Goal: Check status

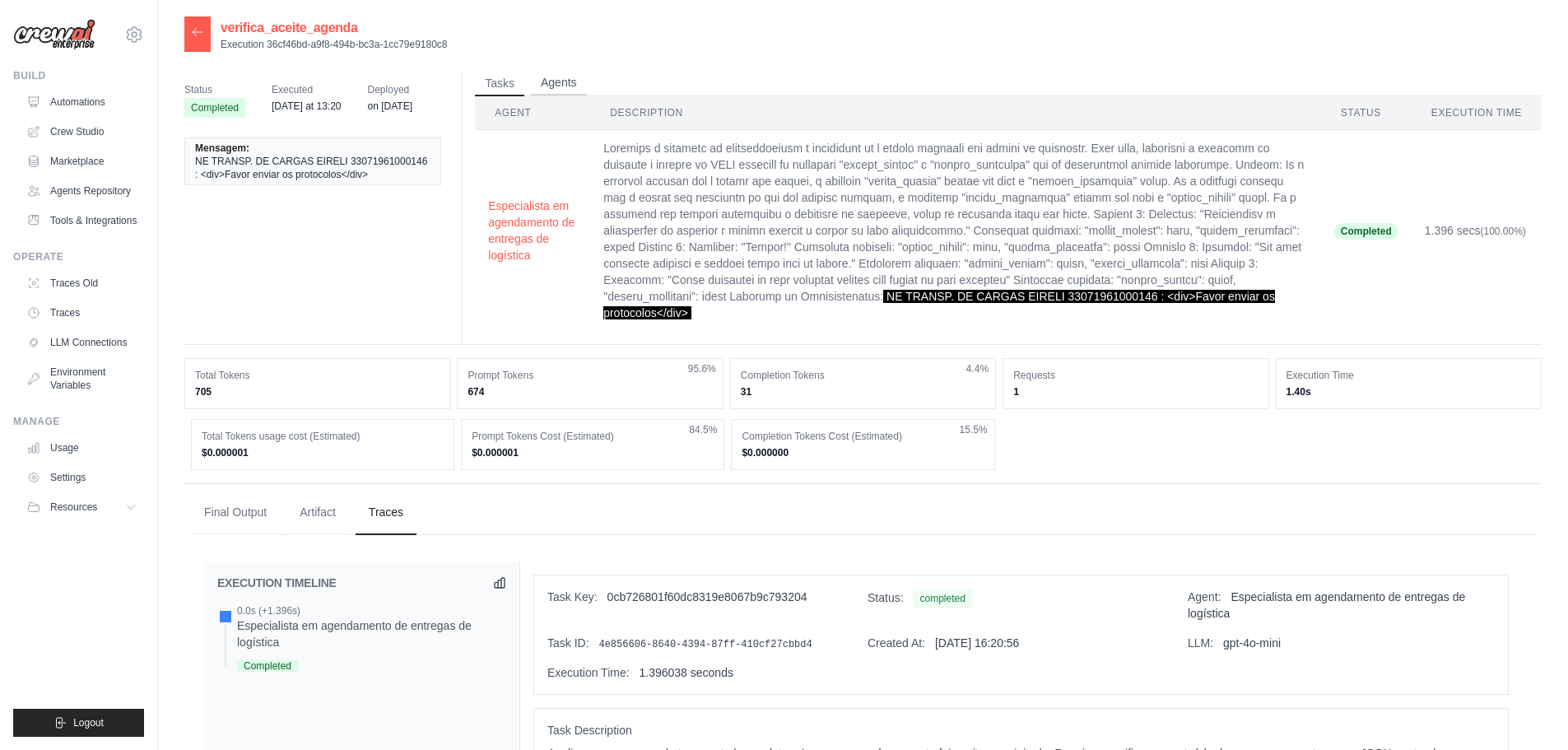
click at [556, 84] on button "Agents" at bounding box center [559, 82] width 56 height 24
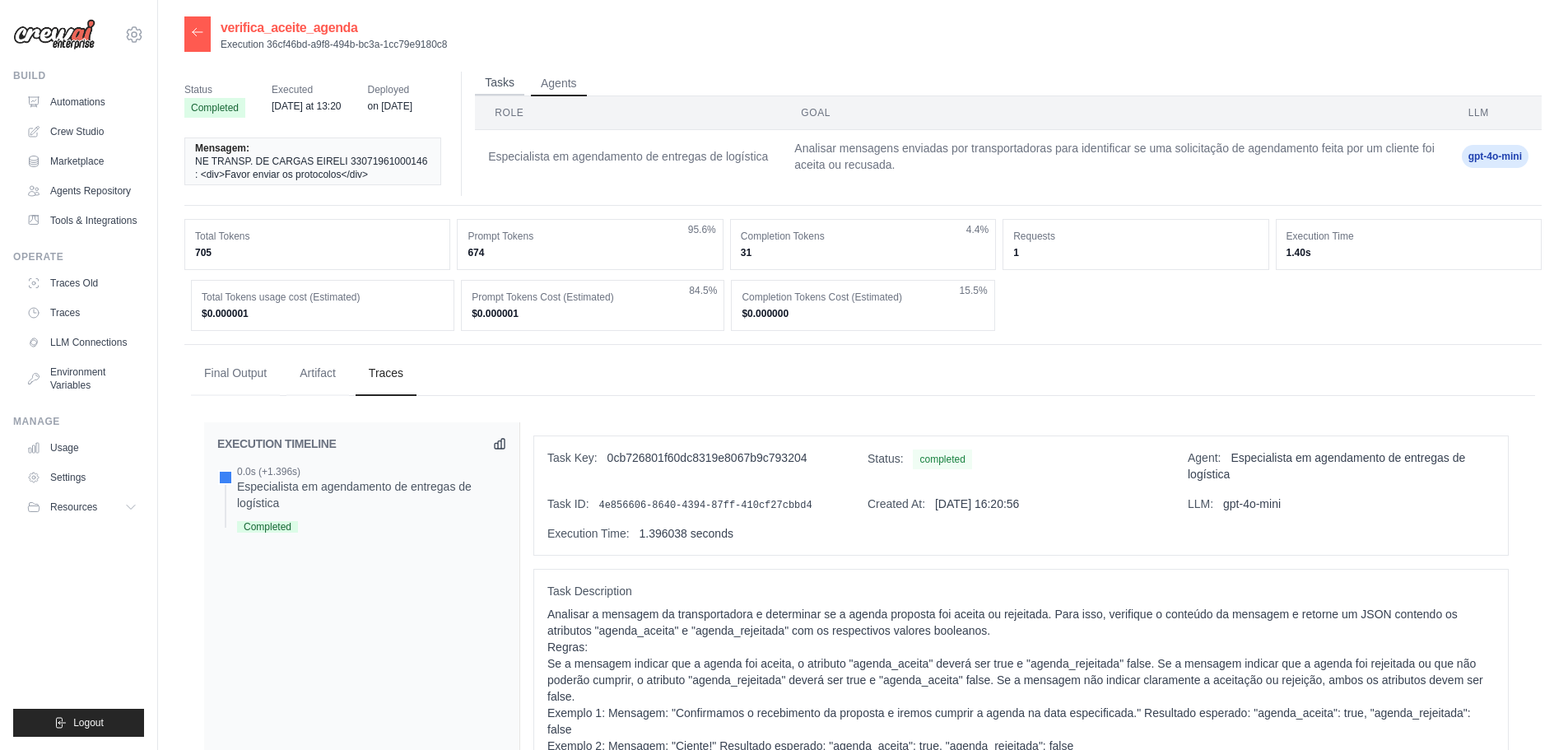
click at [497, 84] on button "Tasks" at bounding box center [499, 82] width 50 height 24
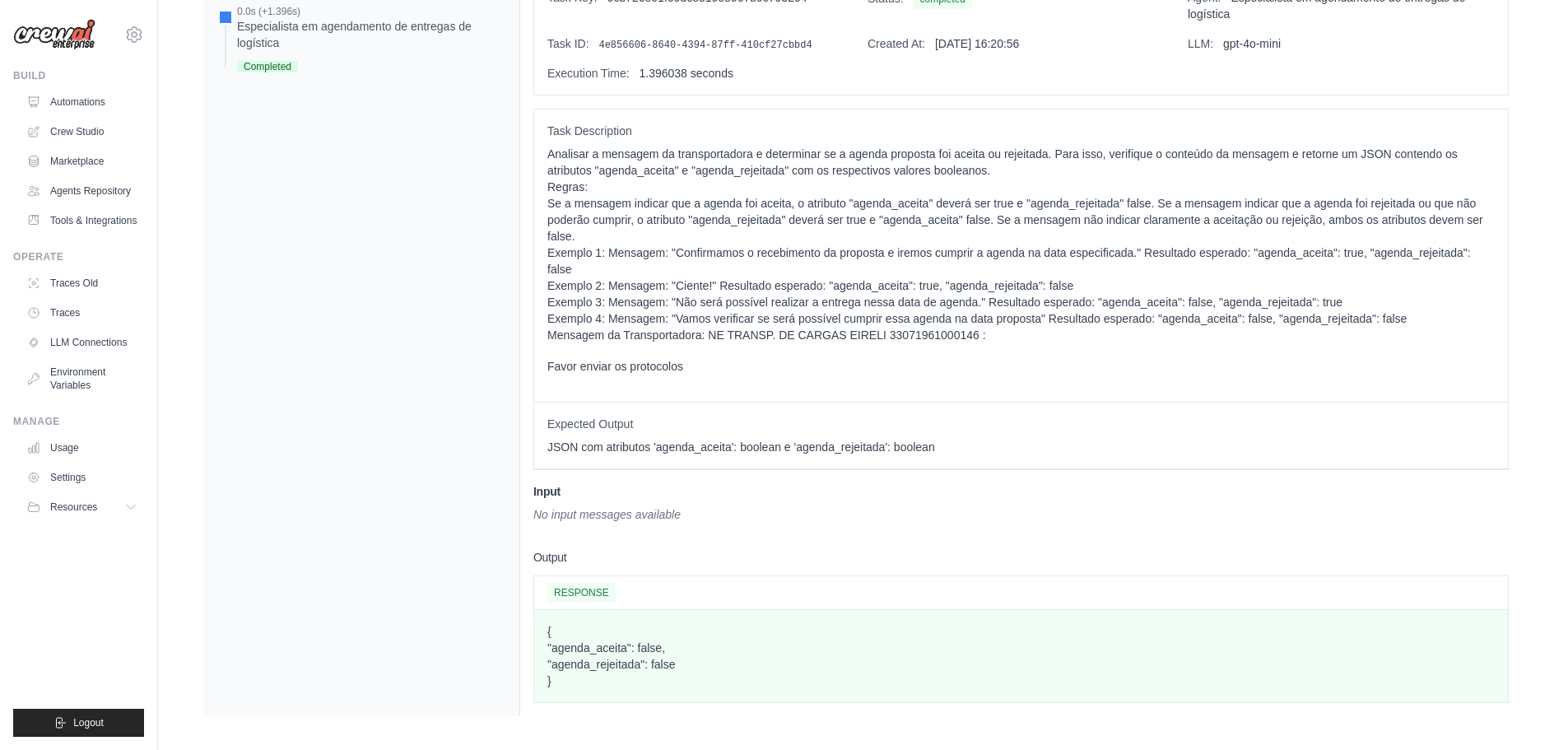
scroll to position [605, 0]
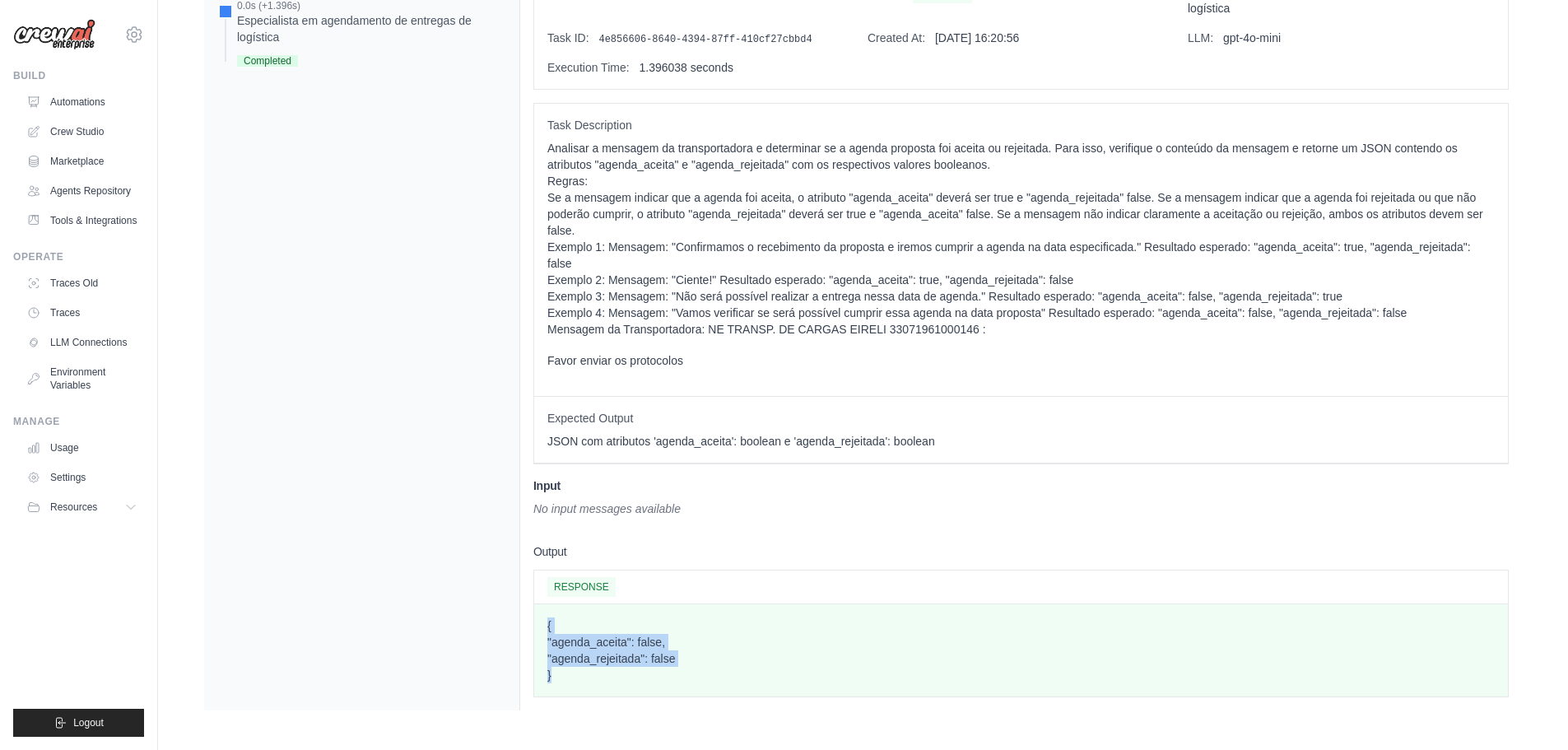
drag, startPoint x: 590, startPoint y: 680, endPoint x: 1122, endPoint y: 163, distance: 741.8
click at [543, 619] on div "{ "agenda_aceita": false, "agenda_rejeitada": false }" at bounding box center [1021, 650] width 974 height 92
copy p "{ "agenda_aceita": false, "agenda_rejeitada": false }"
click at [595, 660] on p "{ "agenda_aceita": false, "agenda_rejeitada": false }" at bounding box center [1021, 650] width 947 height 66
drag, startPoint x: 573, startPoint y: 679, endPoint x: 536, endPoint y: 598, distance: 89.1
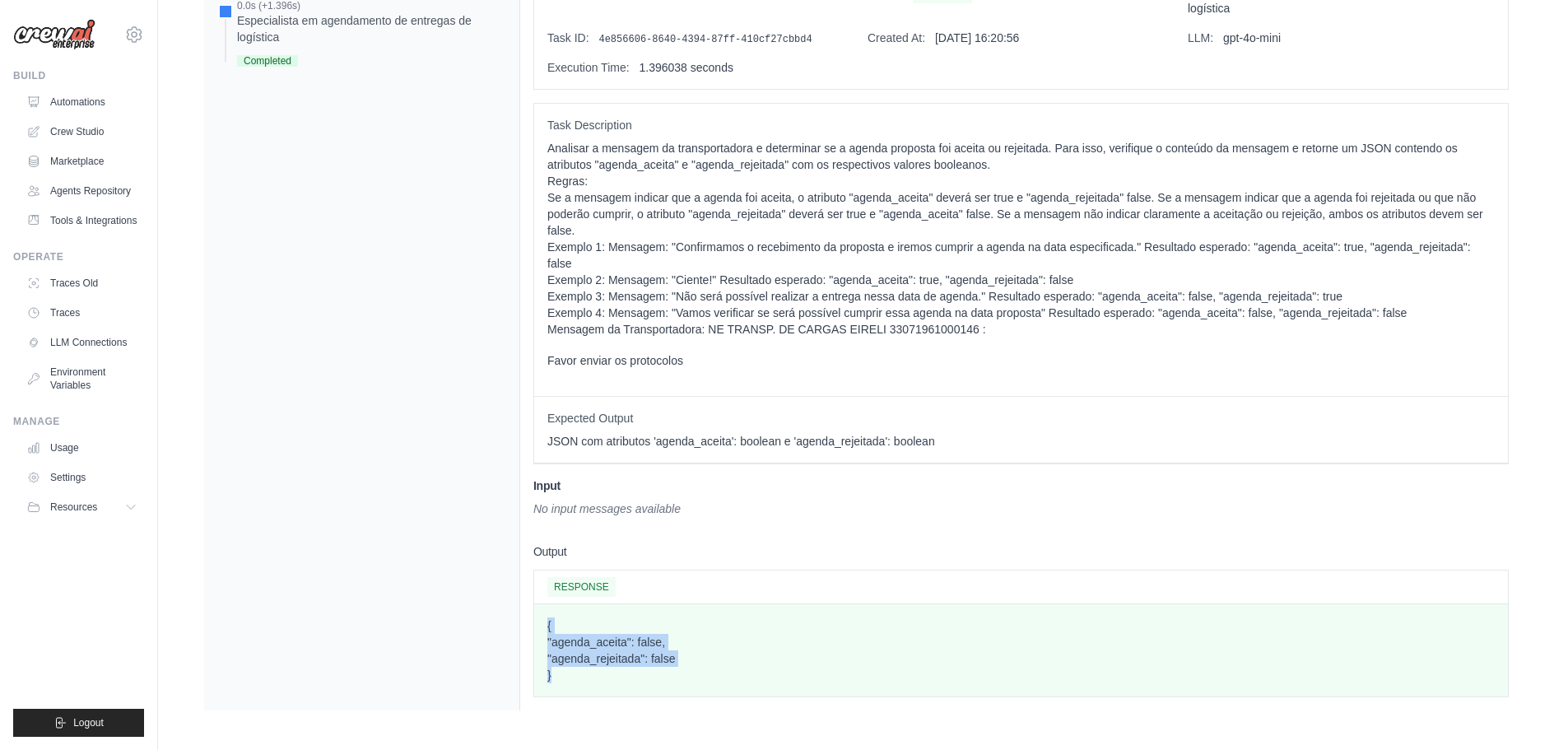
click at [529, 609] on div "Task Key: 0cb726801f60dc8319e8067b9c793204 Status: completed Agent: Especialist…" at bounding box center [1021, 333] width 1002 height 754
copy p "{ "agenda_aceita": false, "agenda_rejeitada": false }"
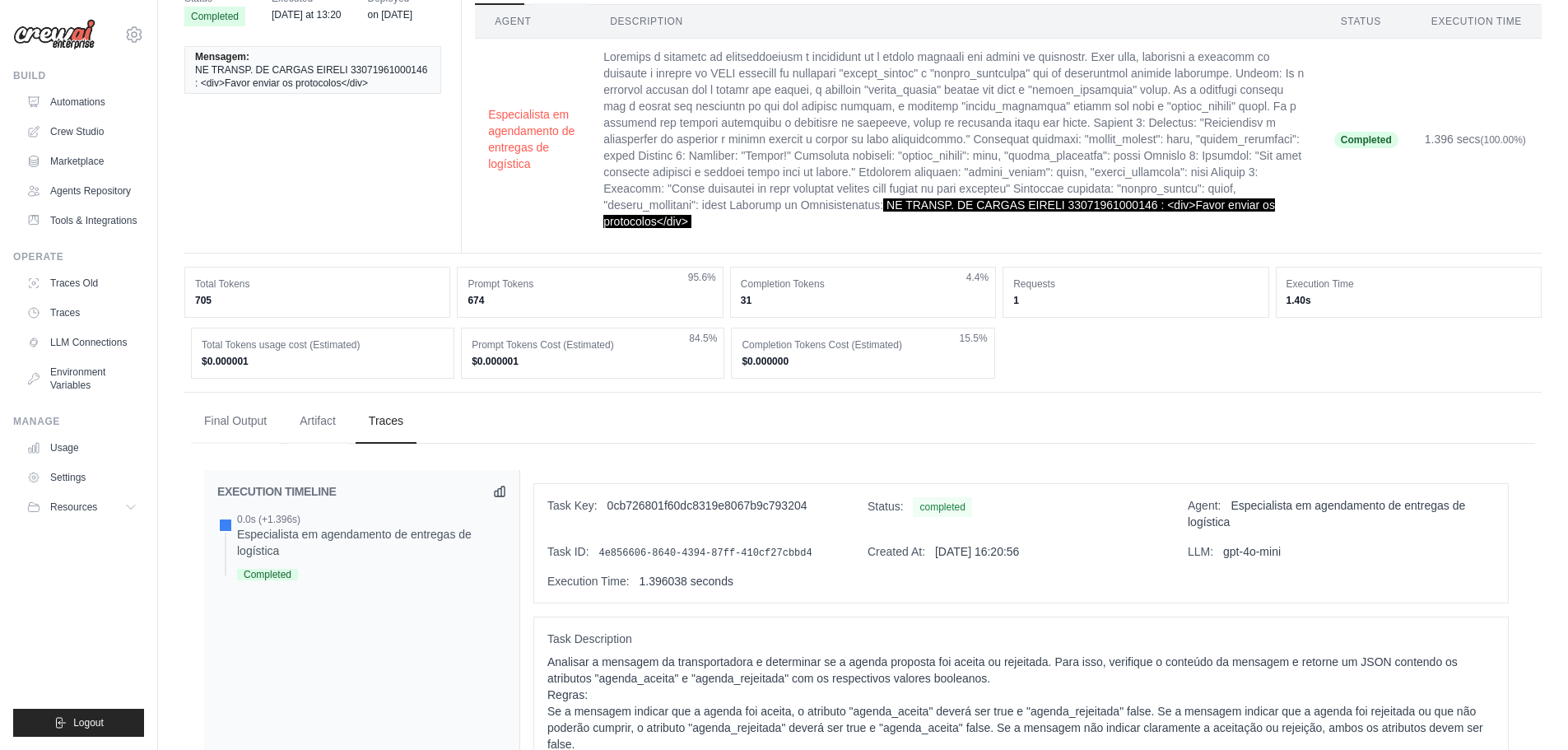
scroll to position [0, 0]
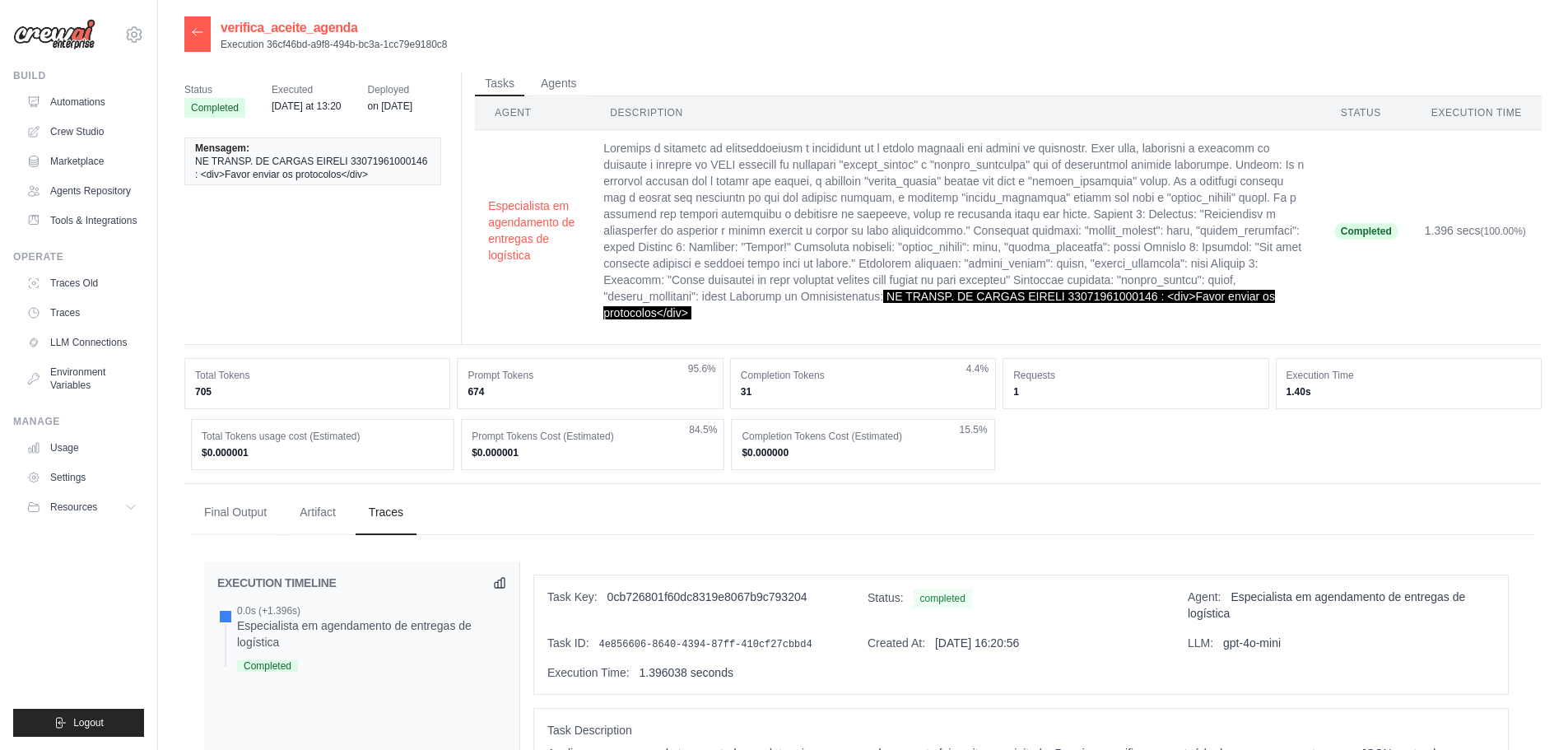
click at [1201, 307] on td "NE TRANSP. DE CARGAS EIRELI 33071961000146 : <div>Favor enviar os protocolos</d…" at bounding box center [956, 231] width 731 height 202
drag, startPoint x: 1181, startPoint y: 292, endPoint x: 987, endPoint y: 313, distance: 195.1
click at [987, 313] on span "NE TRANSP. DE CARGAS EIRELI 33071961000146 : <div>Favor enviar os protocolos</d…" at bounding box center [940, 304] width 672 height 29
copy span "NE TRANSP. DE CARGAS EIRELI 33071961000146 : <div>Favor enviar os protocolos</d…"
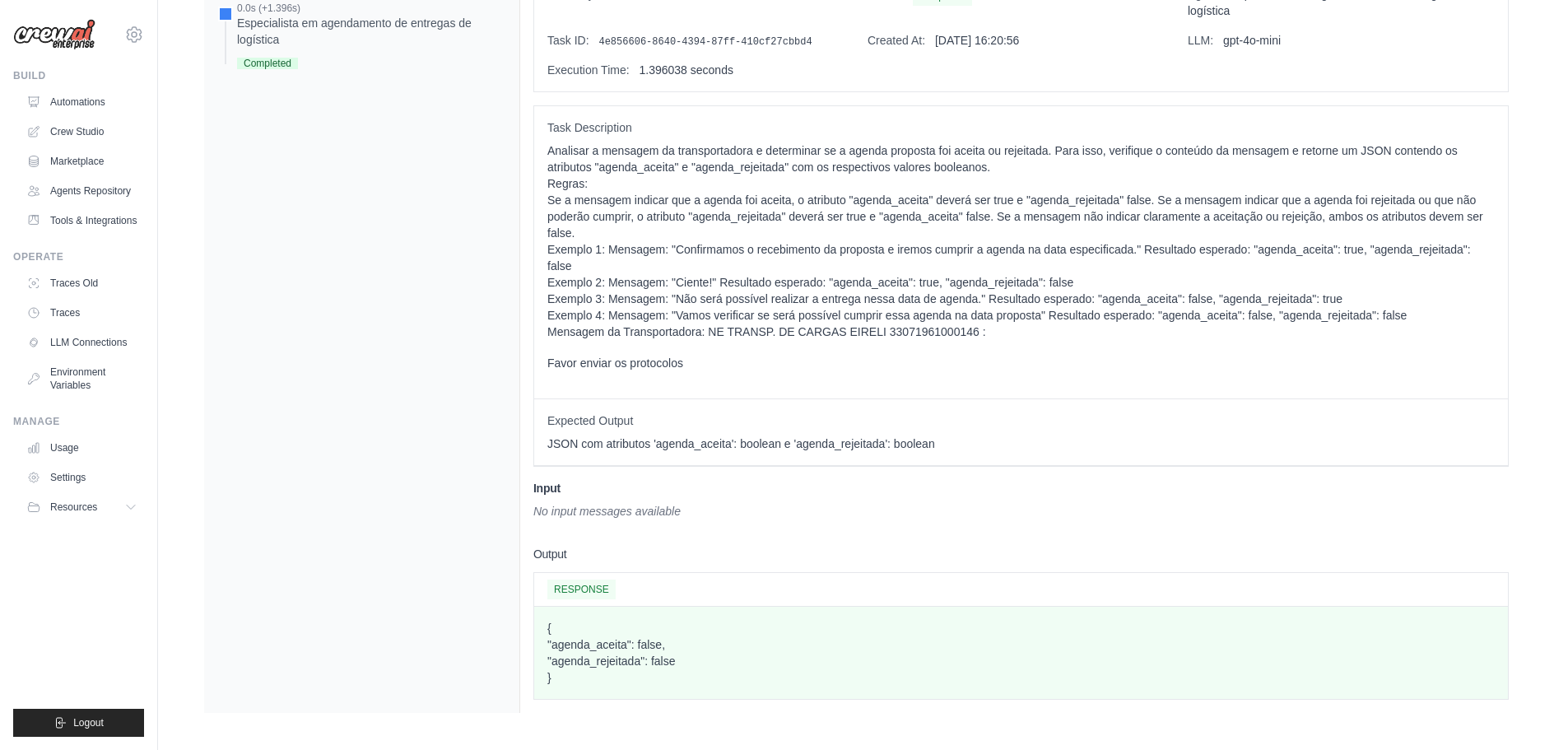
scroll to position [605, 0]
drag, startPoint x: 549, startPoint y: 645, endPoint x: 668, endPoint y: 655, distance: 119.4
click at [669, 655] on p "{ "agenda_aceita": false, "agenda_rejeitada": false }" at bounding box center [1021, 650] width 947 height 66
click at [607, 648] on p "{ "agenda_aceita": false, "agenda_rejeitada": false }" at bounding box center [1021, 650] width 947 height 66
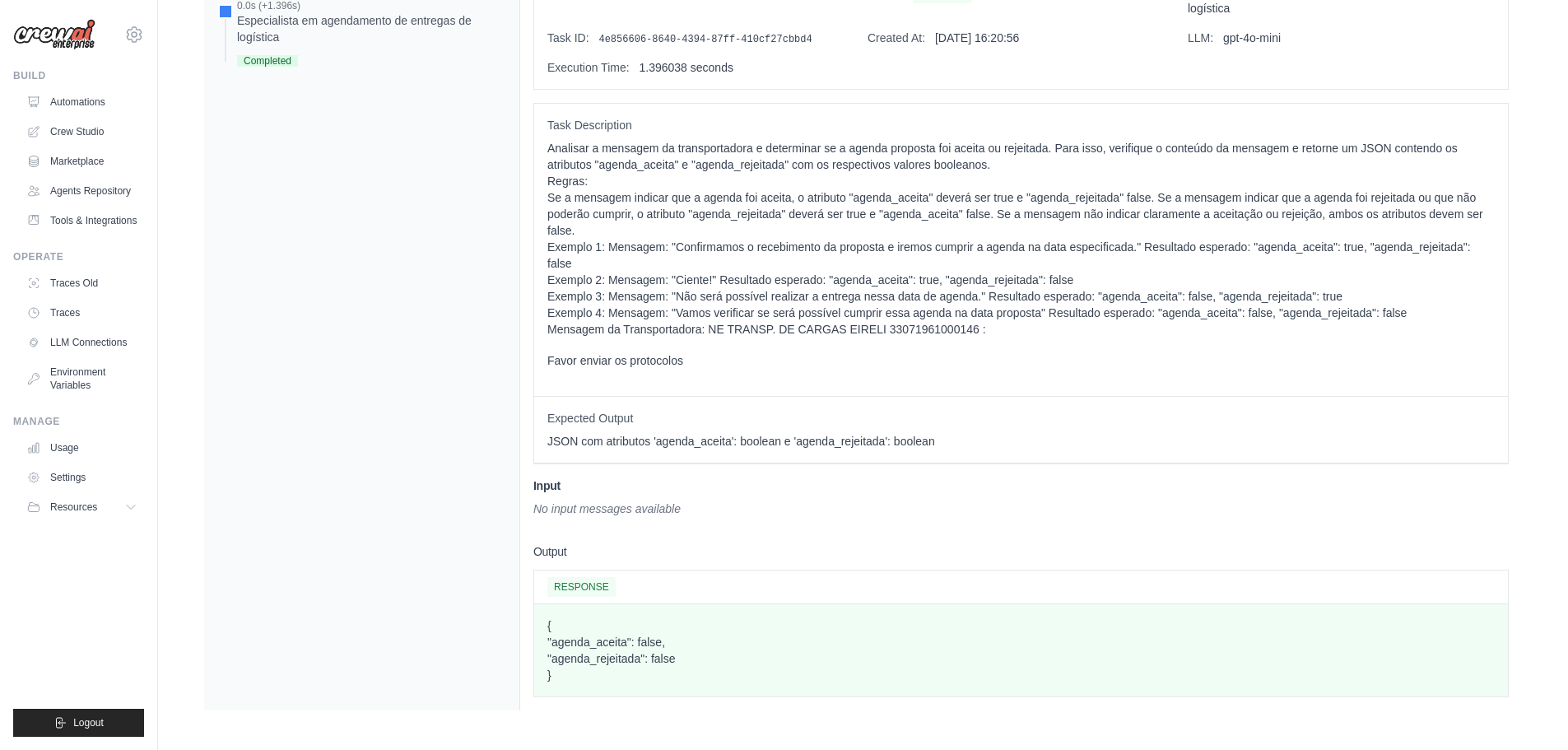
click at [585, 654] on p "{ "agenda_aceita": false, "agenda_rejeitada": false }" at bounding box center [1021, 650] width 947 height 66
copy p "agenda_rejeitada"
click at [597, 682] on p "{ "agenda_aceita": false, "agenda_rejeitada": false }" at bounding box center [1021, 650] width 947 height 66
drag, startPoint x: 566, startPoint y: 659, endPoint x: 536, endPoint y: 614, distance: 54.1
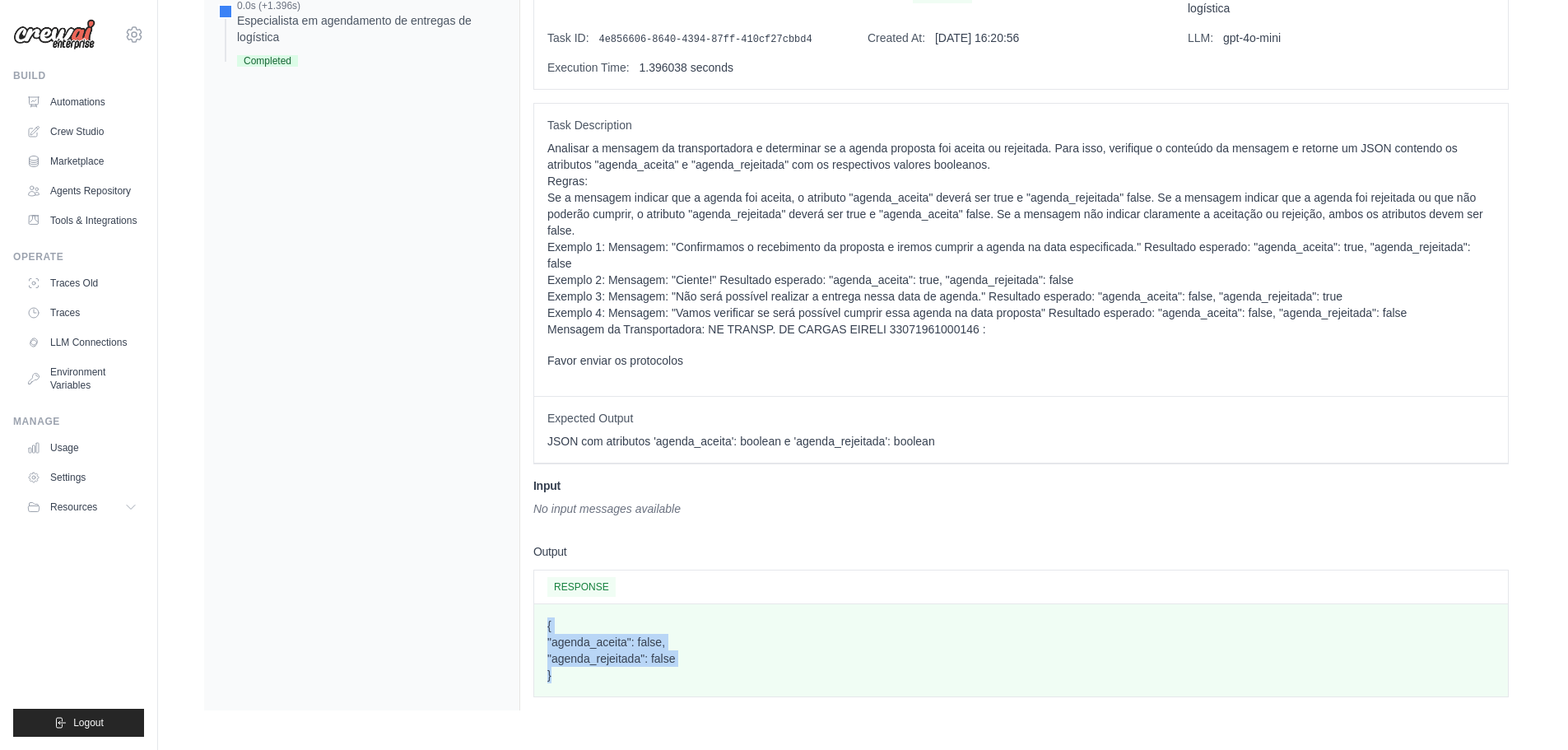
click at [536, 614] on div "{ "agenda_aceita": false, "agenda_rejeitada": false }" at bounding box center [1021, 650] width 974 height 92
copy p "{ "agenda_aceita": false, "agenda_rejeitada": false }"
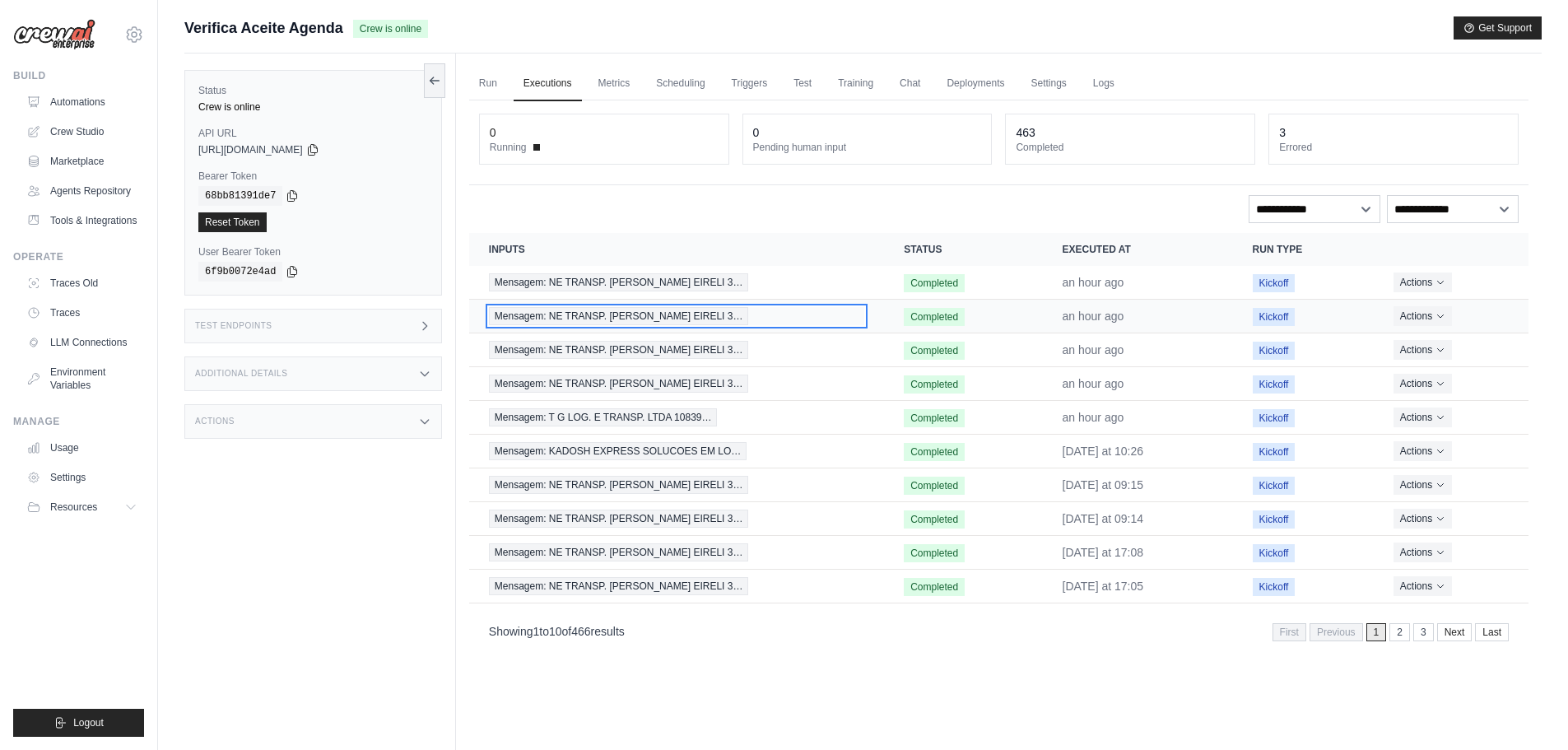
click at [619, 313] on span "Mensagem: NE TRANSP. DE CARGAS EIRELI 3…" at bounding box center [619, 316] width 260 height 19
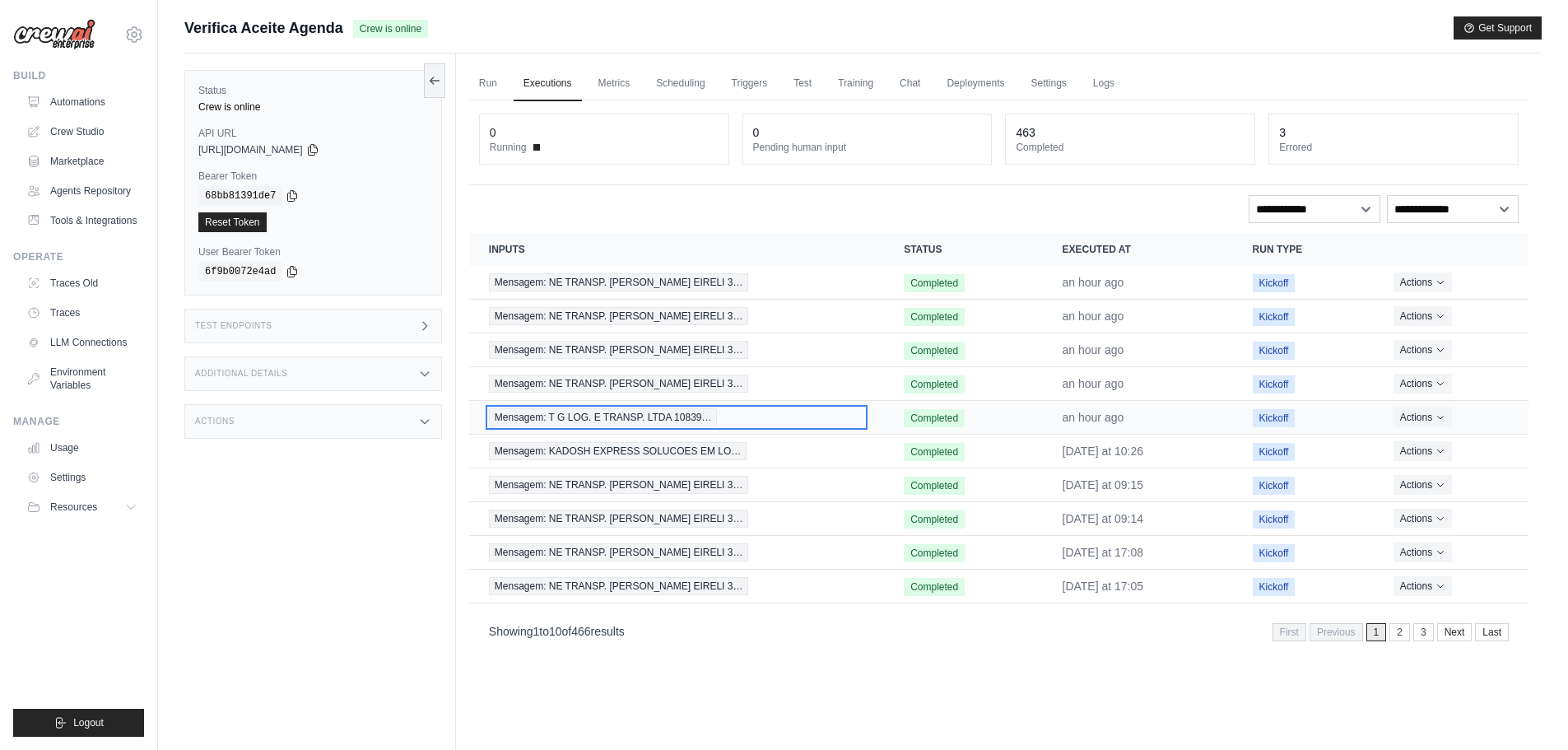
click at [675, 417] on span "Mensagem: T G LOG. E TRANSP. LTDA 10839…" at bounding box center [604, 418] width 229 height 19
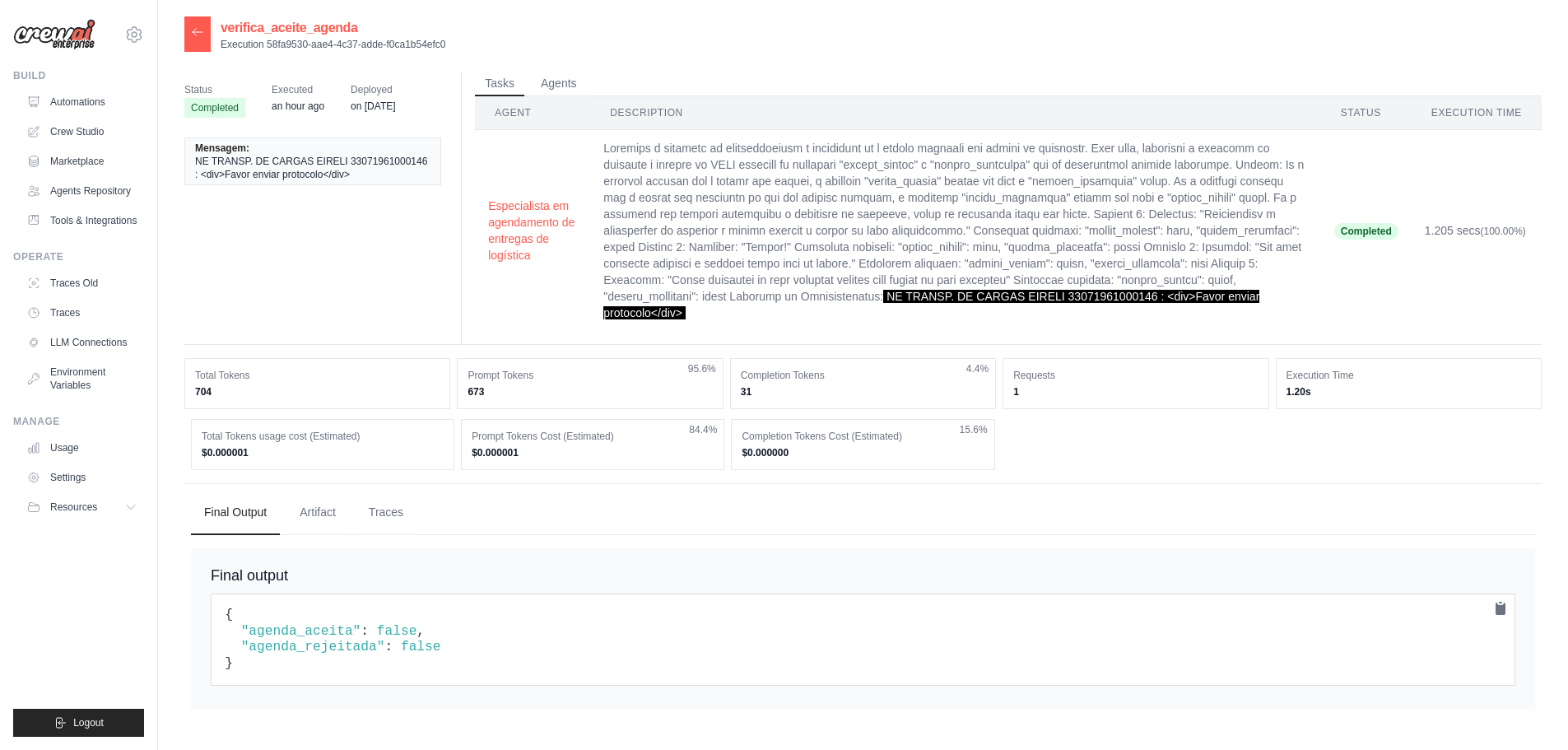
click at [1165, 301] on td "NE TRANSP. DE CARGAS EIRELI 33071961000146 : <div>Favor enviar protocolo</div>" at bounding box center [956, 231] width 731 height 202
drag, startPoint x: 1181, startPoint y: 294, endPoint x: 970, endPoint y: 313, distance: 211.9
click at [970, 313] on span "NE TRANSP. DE CARGAS EIRELI 33071961000146 : <div>Favor enviar protocolo</div>" at bounding box center [931, 304] width 656 height 29
copy span "NE TRANSP. DE CARGAS EIRELI 33071961000146 : <div>Favor enviar protocolo</div>"
click at [1231, 286] on td "T G LOG. E TRANSP. LTDA 10839911000322 : <div>Boa tarde! Ciente da agenda.</div>" at bounding box center [956, 231] width 731 height 202
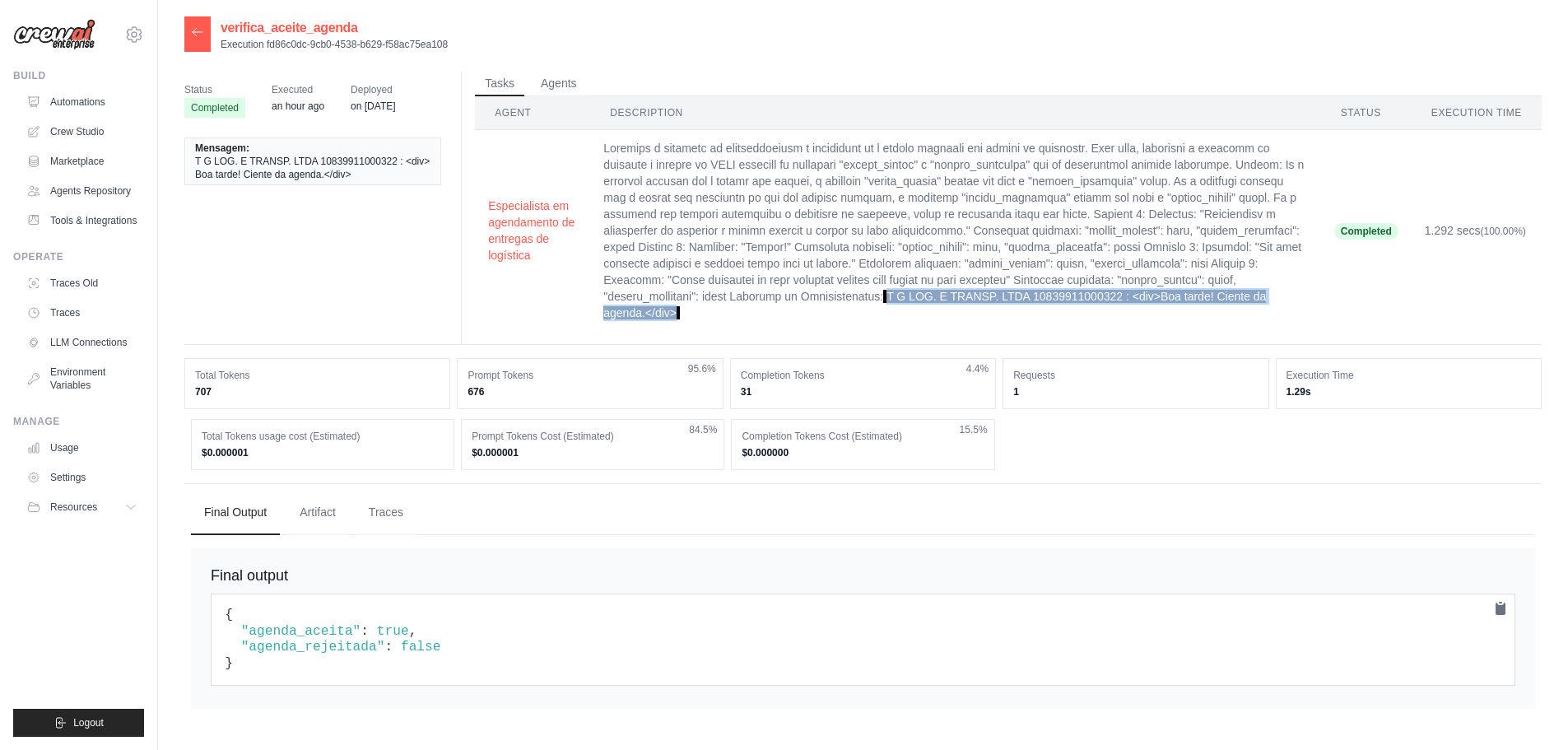
drag, startPoint x: 1179, startPoint y: 296, endPoint x: 942, endPoint y: 311, distance: 237.5
click at [942, 311] on span "T G LOG. E TRANSP. LTDA 10839911000322 : <div>Boa tarde! Ciente da agenda.</div>" at bounding box center [935, 304] width 663 height 29
copy span "T G LOG. E TRANSP. LTDA 10839911000322 : <div>Boa tarde! Ciente da agenda.</div>"
click at [969, 316] on td "T G LOG. E TRANSP. LTDA 10839911000322 : <div>Boa tarde! Ciente da agenda.</div>" at bounding box center [956, 231] width 731 height 202
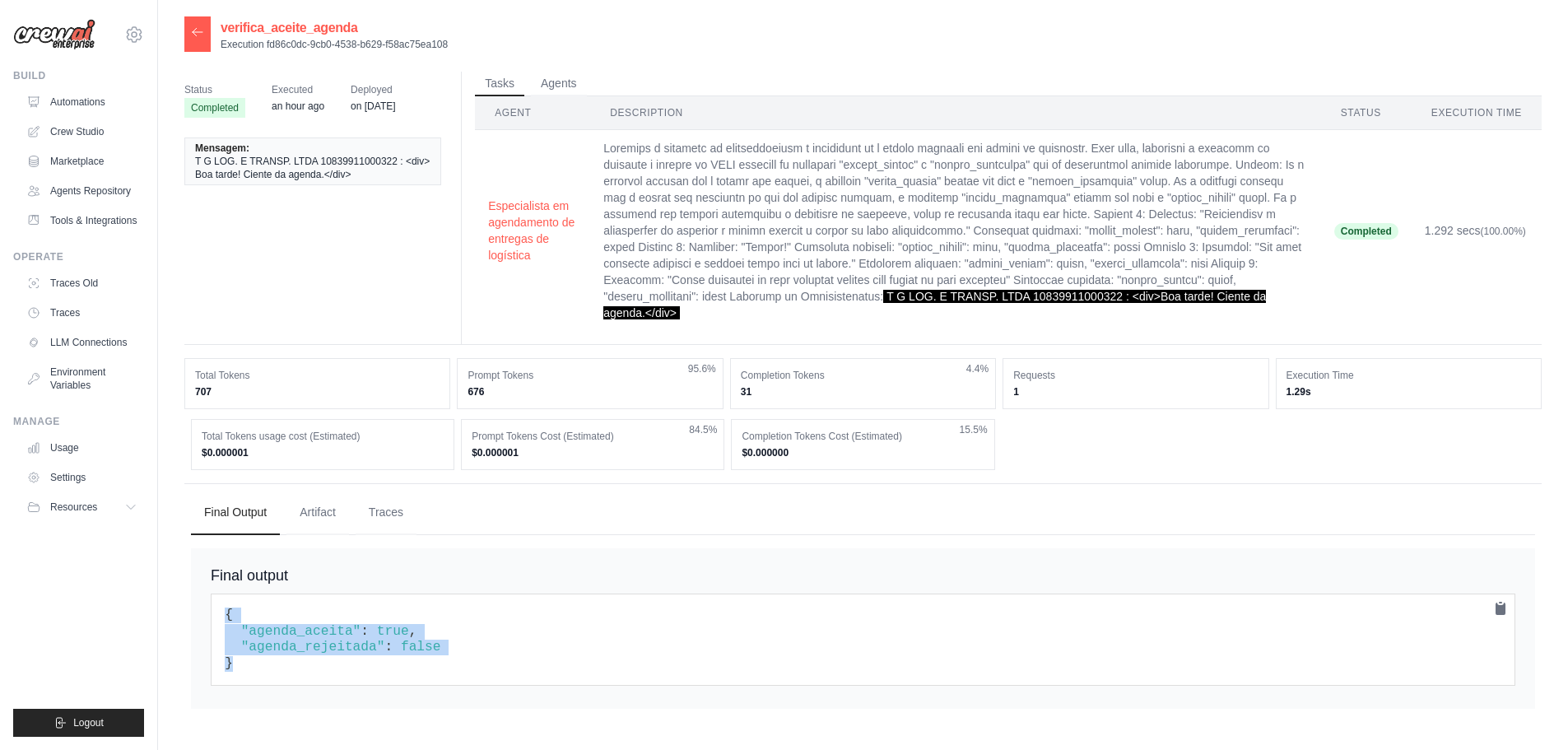
drag, startPoint x: 230, startPoint y: 645, endPoint x: 207, endPoint y: 607, distance: 44.4
click at [207, 607] on div "Final output { "agenda_aceita" : true , "agenda_rejeitada" : false }" at bounding box center [863, 628] width 1345 height 161
copy code "{ "agenda_aceita" : true , "agenda_rejeitada" : false }"
click at [711, 226] on td "T G LOG. E TRANSP. LTDA 10839911000322 : <div>Boa tarde! Ciente da agenda.</div>" at bounding box center [956, 231] width 731 height 202
click at [814, 198] on td "T G LOG. E TRANSP. LTDA 10839911000322 : <div>Boa tarde! Ciente da agenda.</div>" at bounding box center [956, 231] width 731 height 202
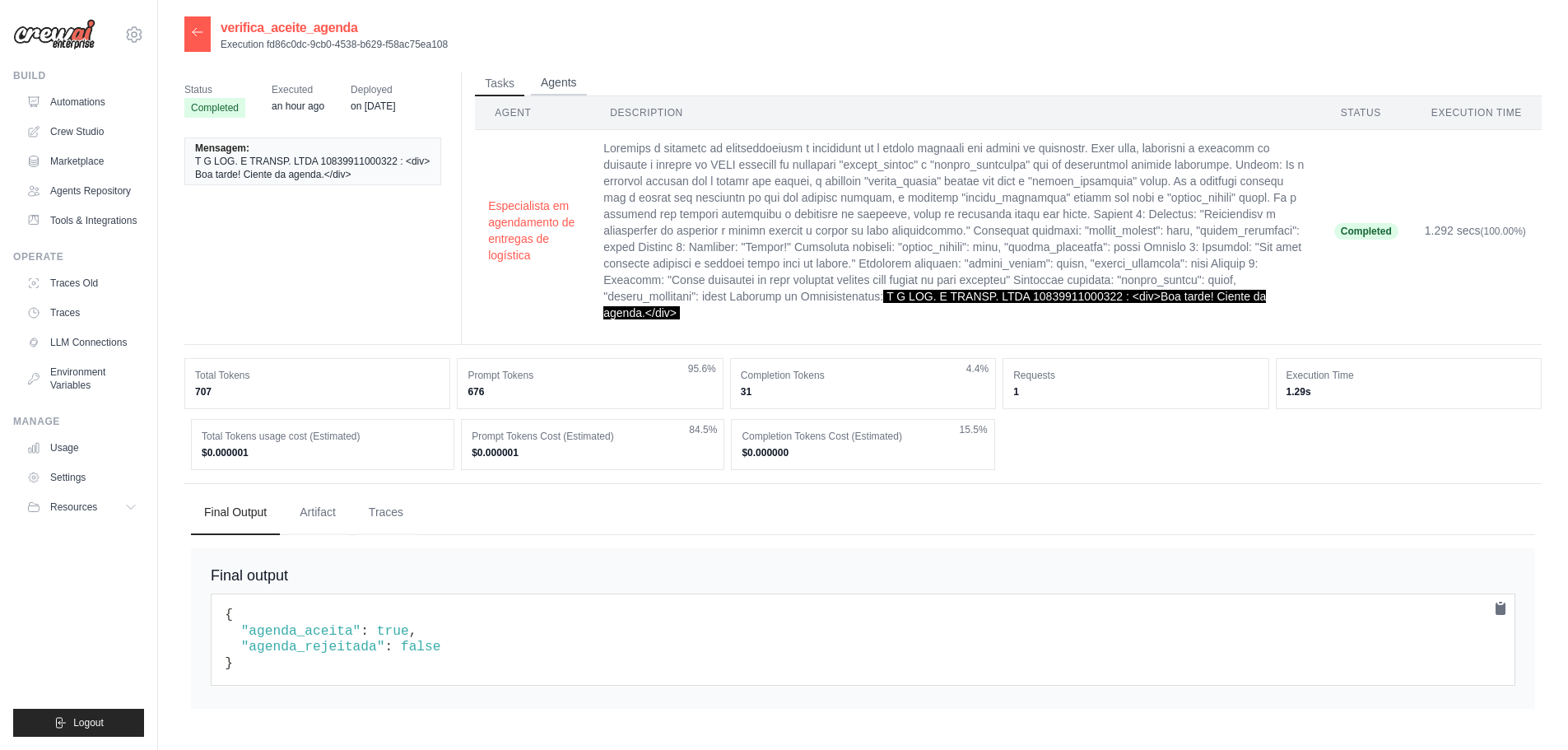
click at [559, 82] on button "Agents" at bounding box center [559, 82] width 56 height 24
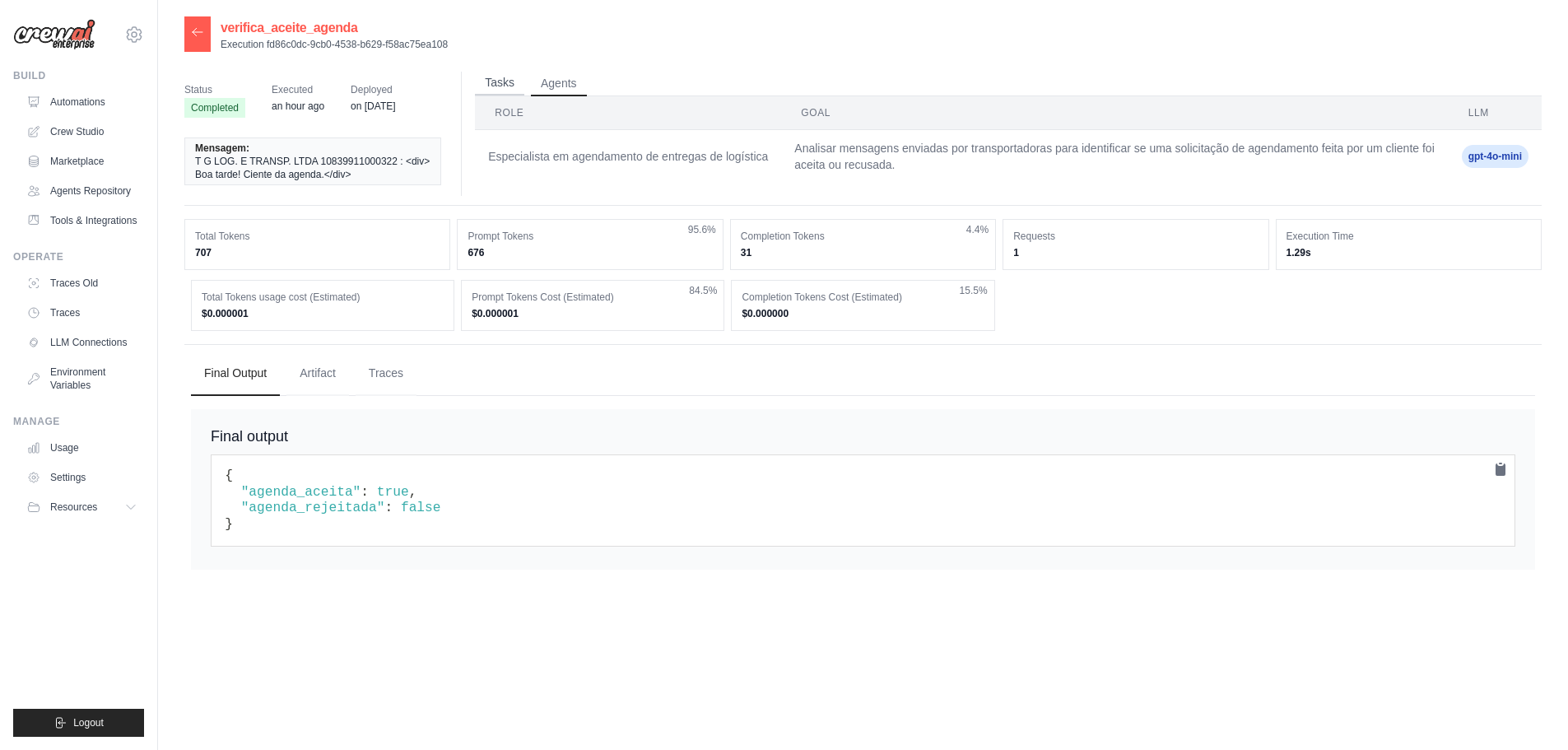
click at [503, 83] on button "Tasks" at bounding box center [499, 82] width 50 height 24
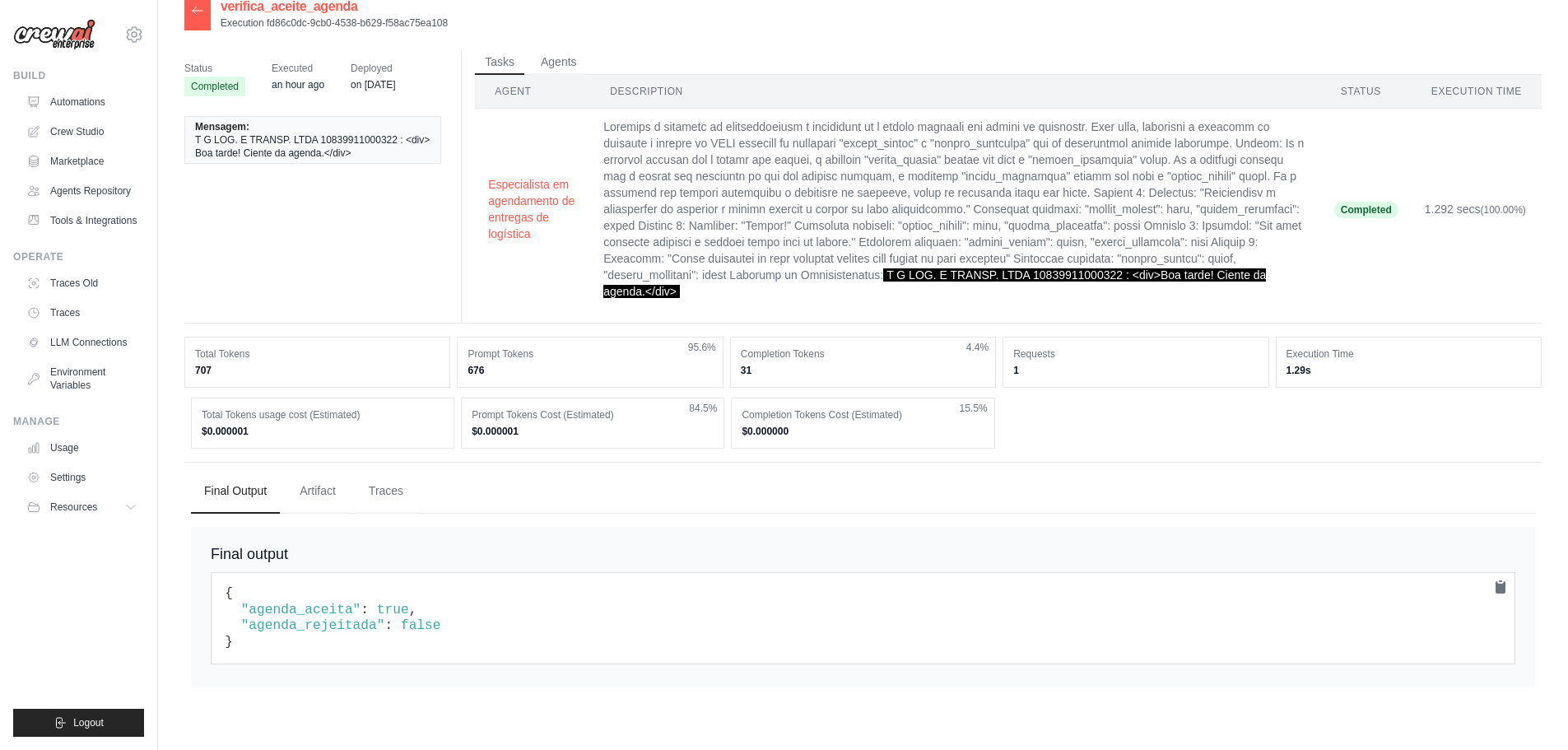
scroll to position [33, 0]
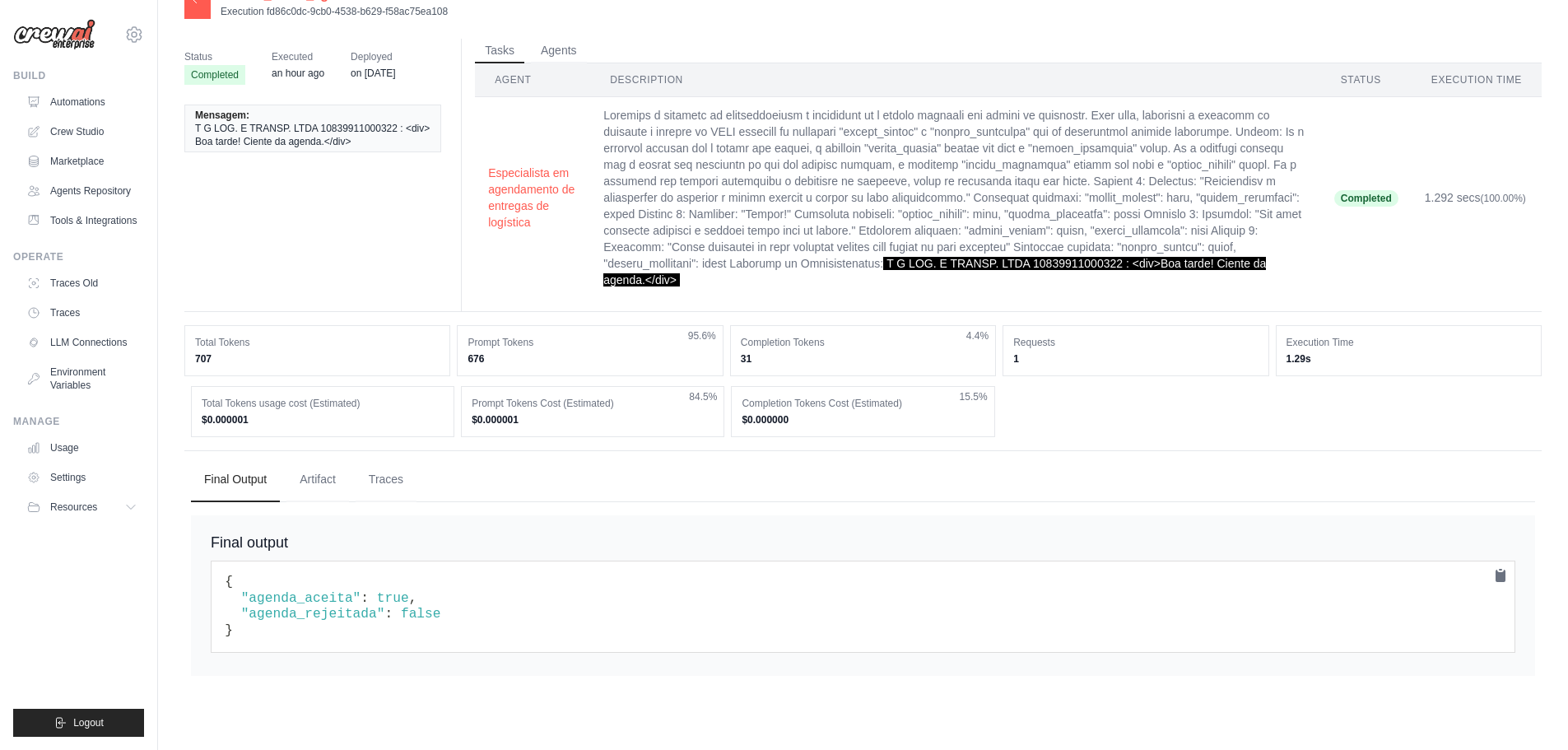
click at [796, 283] on span "T G LOG. E TRANSP. LTDA 10839911000322 : <div>Boa tarde! Ciente da agenda.</div>" at bounding box center [935, 271] width 663 height 29
